Goal: Find specific page/section: Find specific page/section

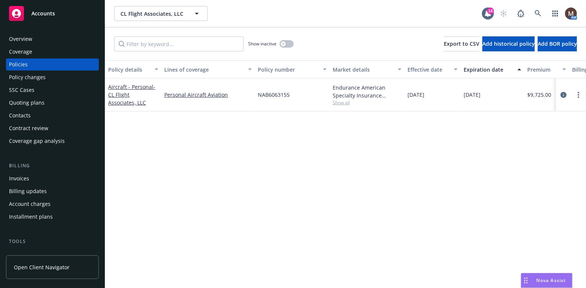
click at [39, 173] on div "Invoices" at bounding box center [52, 178] width 87 height 12
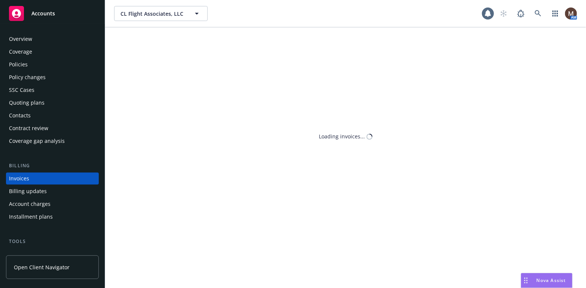
scroll to position [22, 0]
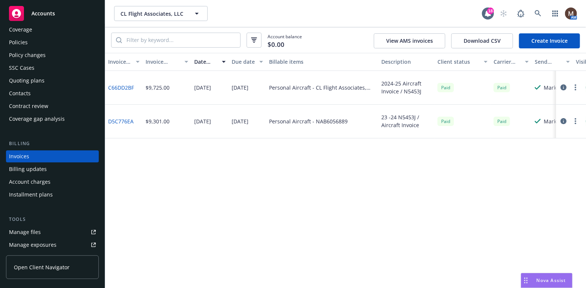
click at [26, 40] on div "Policies" at bounding box center [18, 42] width 19 height 12
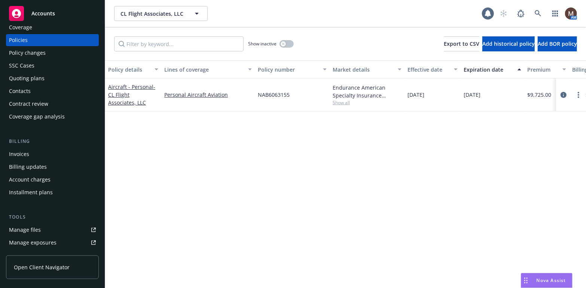
scroll to position [37, 0]
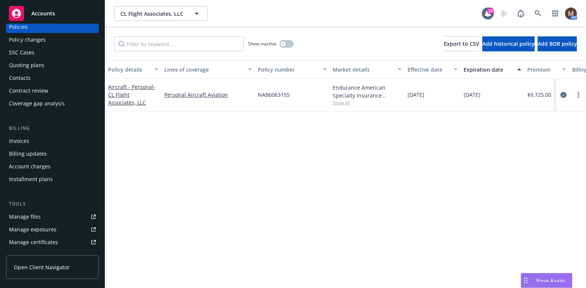
click at [37, 217] on div "Manage files" at bounding box center [25, 216] width 32 height 12
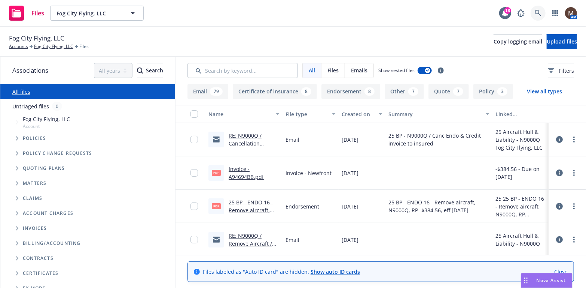
click at [540, 12] on icon at bounding box center [538, 13] width 7 height 7
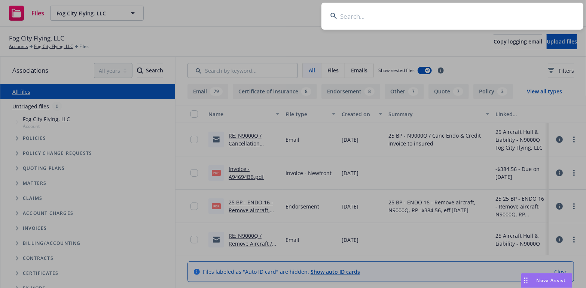
click at [349, 16] on input at bounding box center [453, 16] width 262 height 27
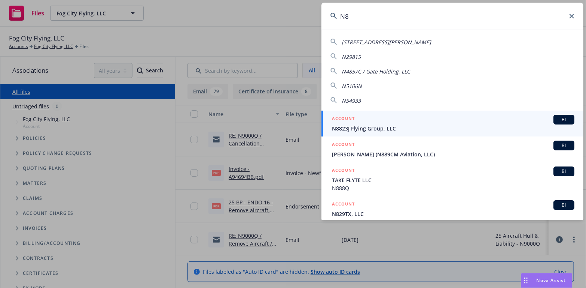
type input "N"
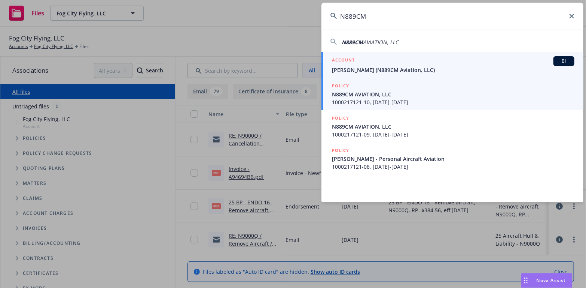
type input "N889CM"
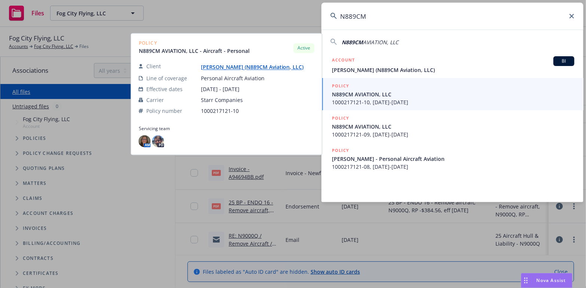
drag, startPoint x: 352, startPoint y: 68, endPoint x: 358, endPoint y: 70, distance: 6.1
click at [352, 68] on span "Curtis Sanford (N889CM Aviation, LLC)" at bounding box center [453, 70] width 243 height 8
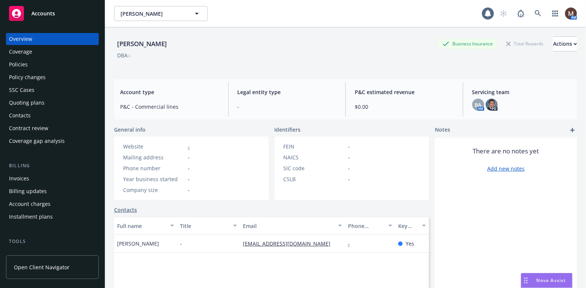
click at [27, 64] on div "Policies" at bounding box center [18, 64] width 19 height 12
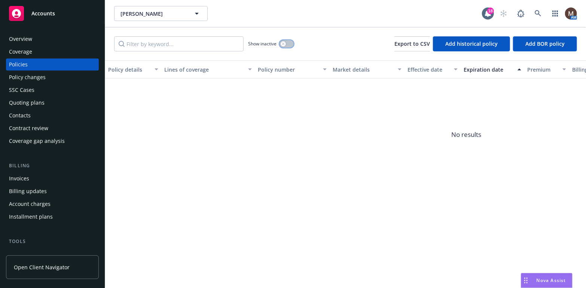
click at [286, 42] on button "button" at bounding box center [287, 43] width 14 height 7
click at [21, 60] on div "Policies" at bounding box center [18, 64] width 19 height 12
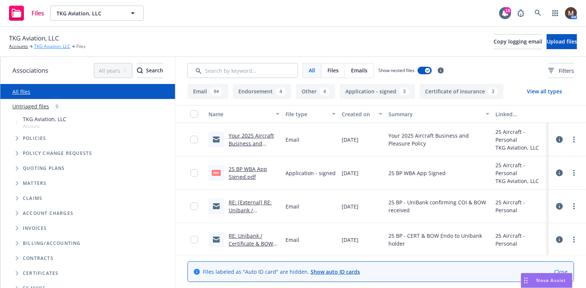
click at [49, 46] on link "TKG Aviation, LLC" at bounding box center [52, 46] width 36 height 7
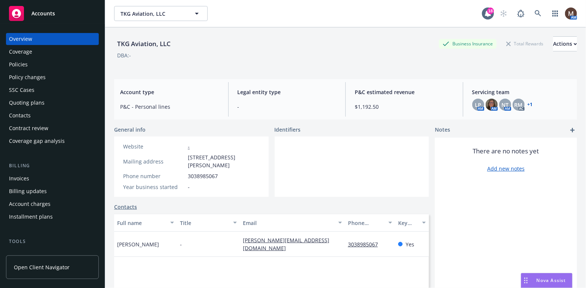
click at [28, 62] on div "Policies" at bounding box center [52, 64] width 87 height 12
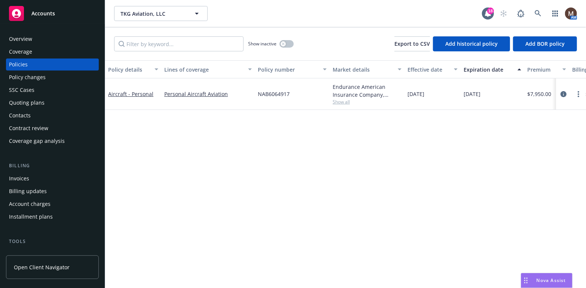
click at [20, 114] on div "Contacts" at bounding box center [20, 115] width 22 height 12
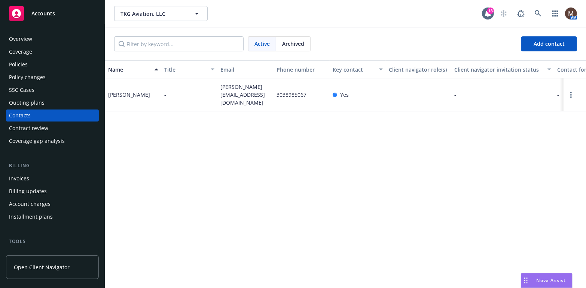
click at [25, 61] on div "Policies" at bounding box center [18, 64] width 19 height 12
